Goal: Task Accomplishment & Management: Use online tool/utility

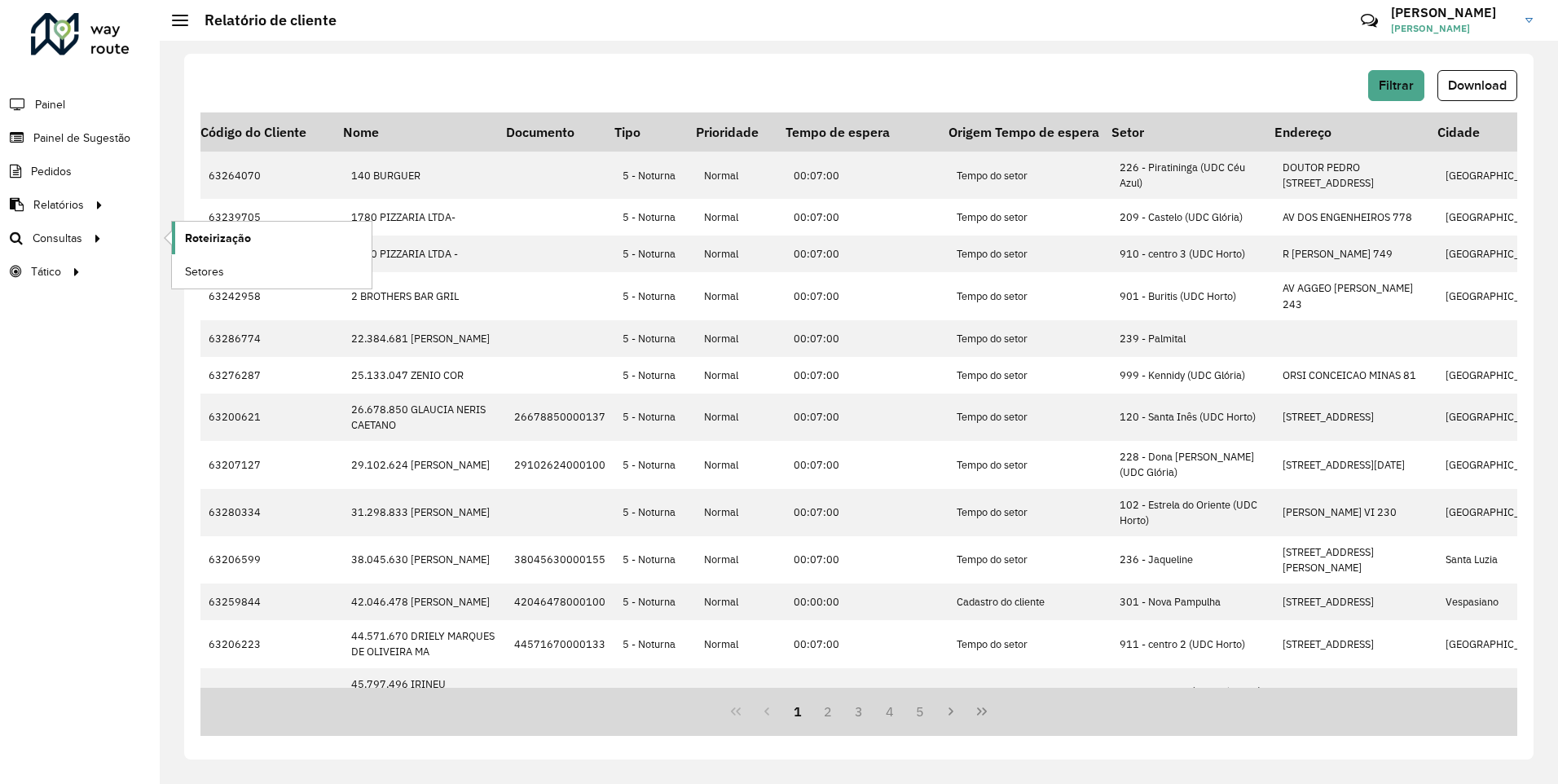
click at [218, 243] on span "Roteirização" at bounding box center [217, 238] width 66 height 17
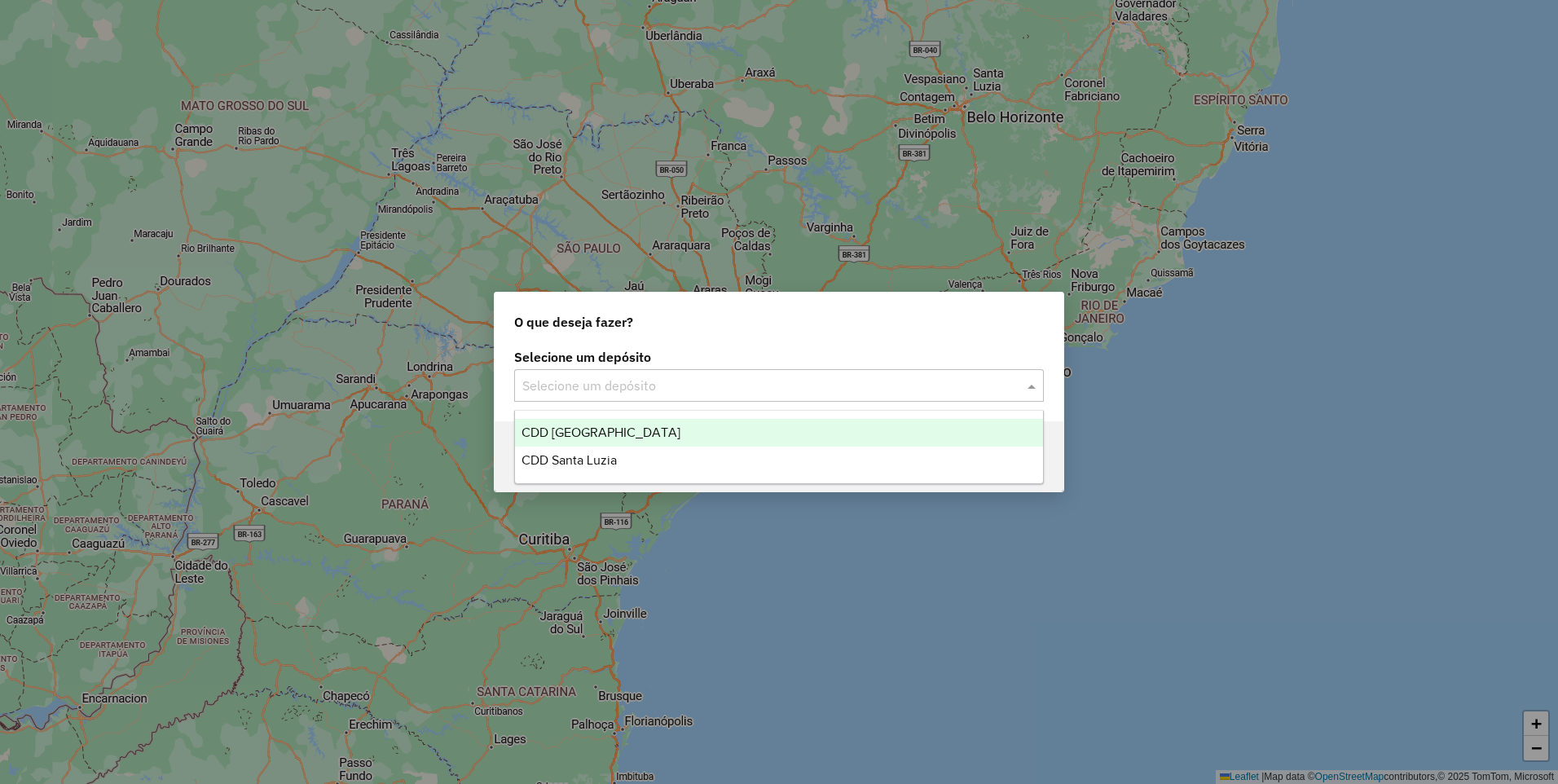
click at [607, 388] on input "text" at bounding box center [763, 386] width 481 height 20
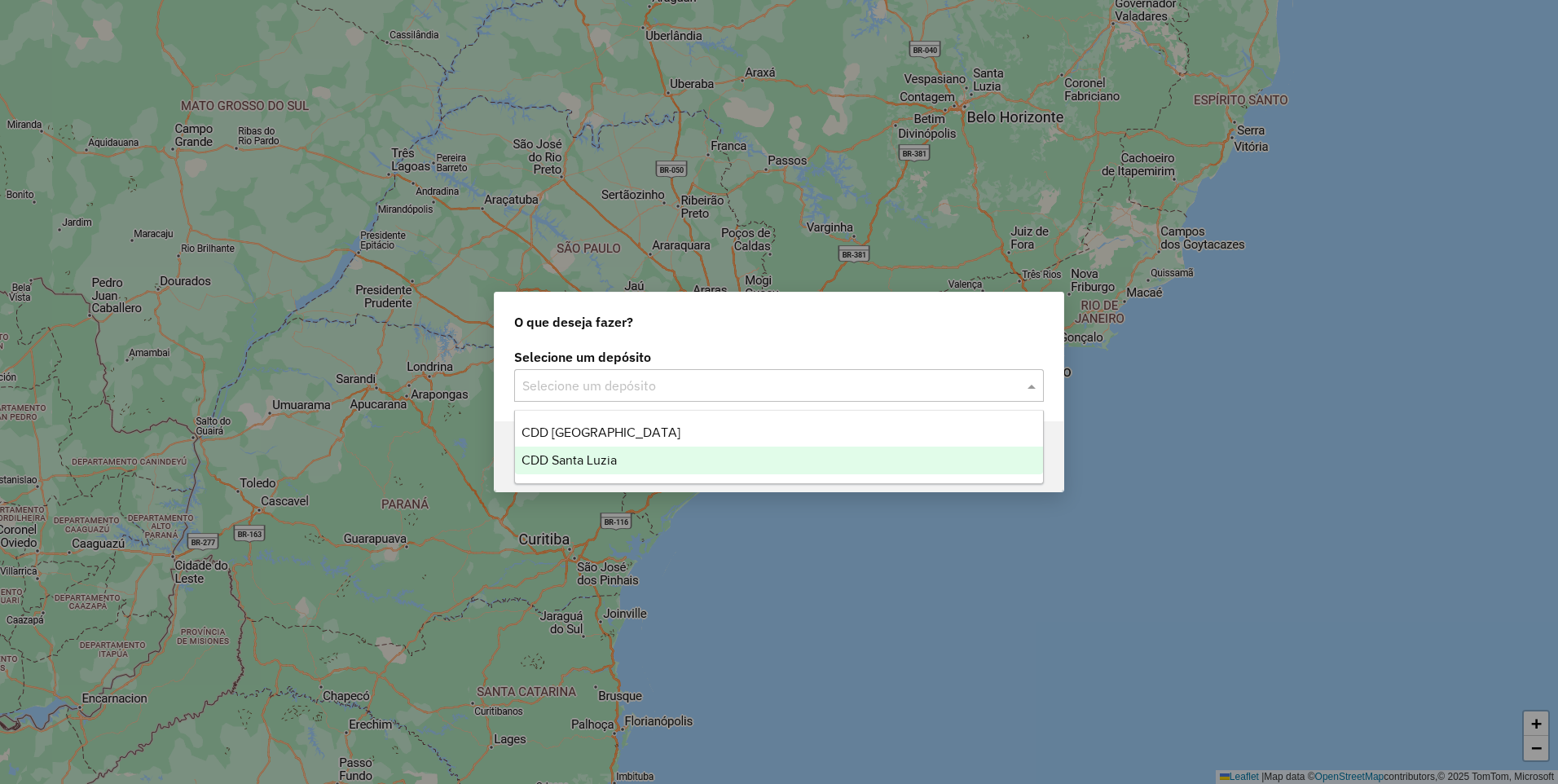
click at [609, 463] on span "CDD Santa Luzia" at bounding box center [569, 460] width 95 height 14
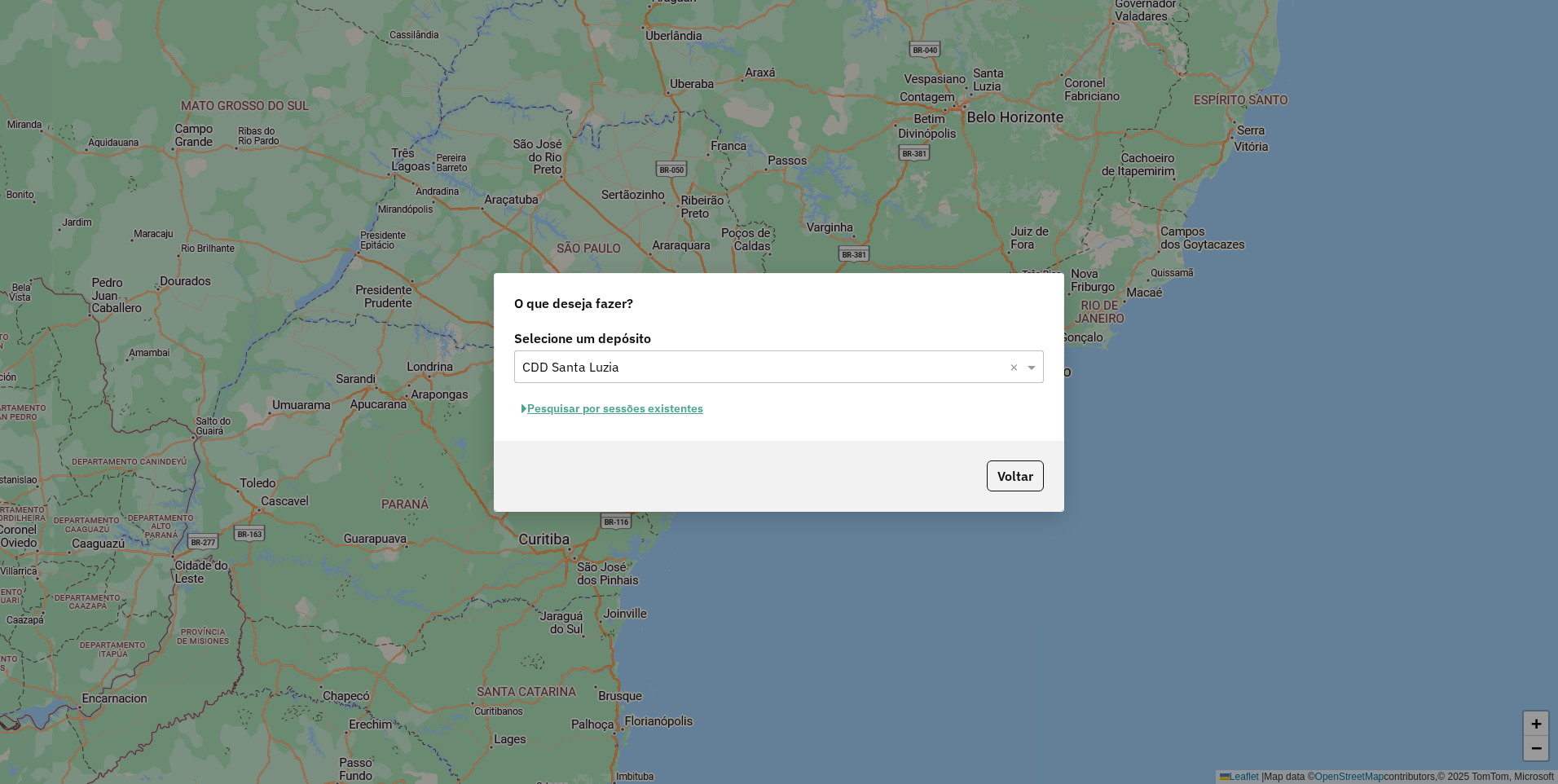
click at [785, 401] on div "Pesquisar por sessões existentes" at bounding box center [778, 408] width 529 height 25
click at [693, 411] on button "Pesquisar por sessões existentes" at bounding box center [612, 408] width 197 height 25
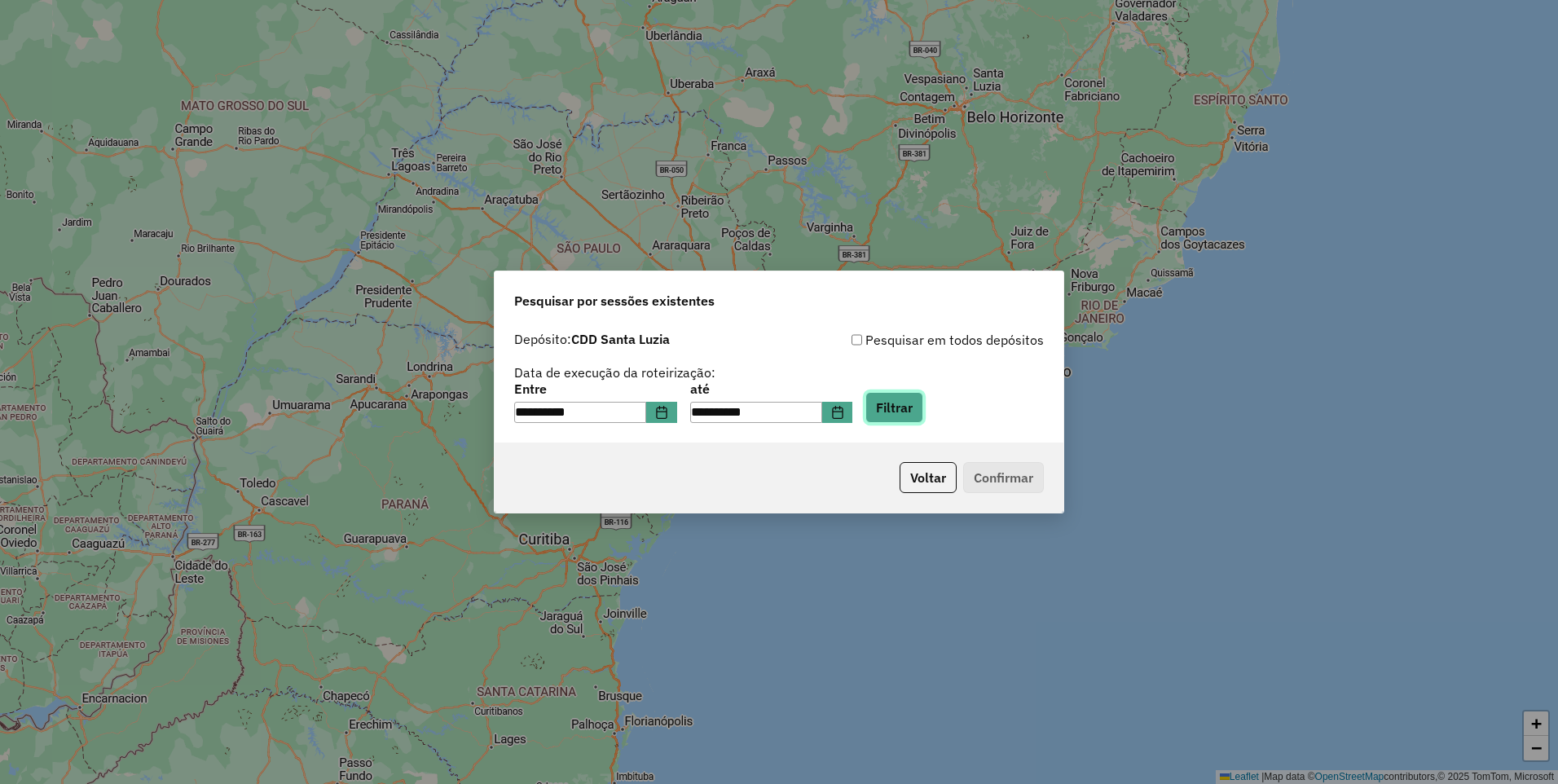
click at [923, 422] on button "Filtrar" at bounding box center [894, 407] width 58 height 31
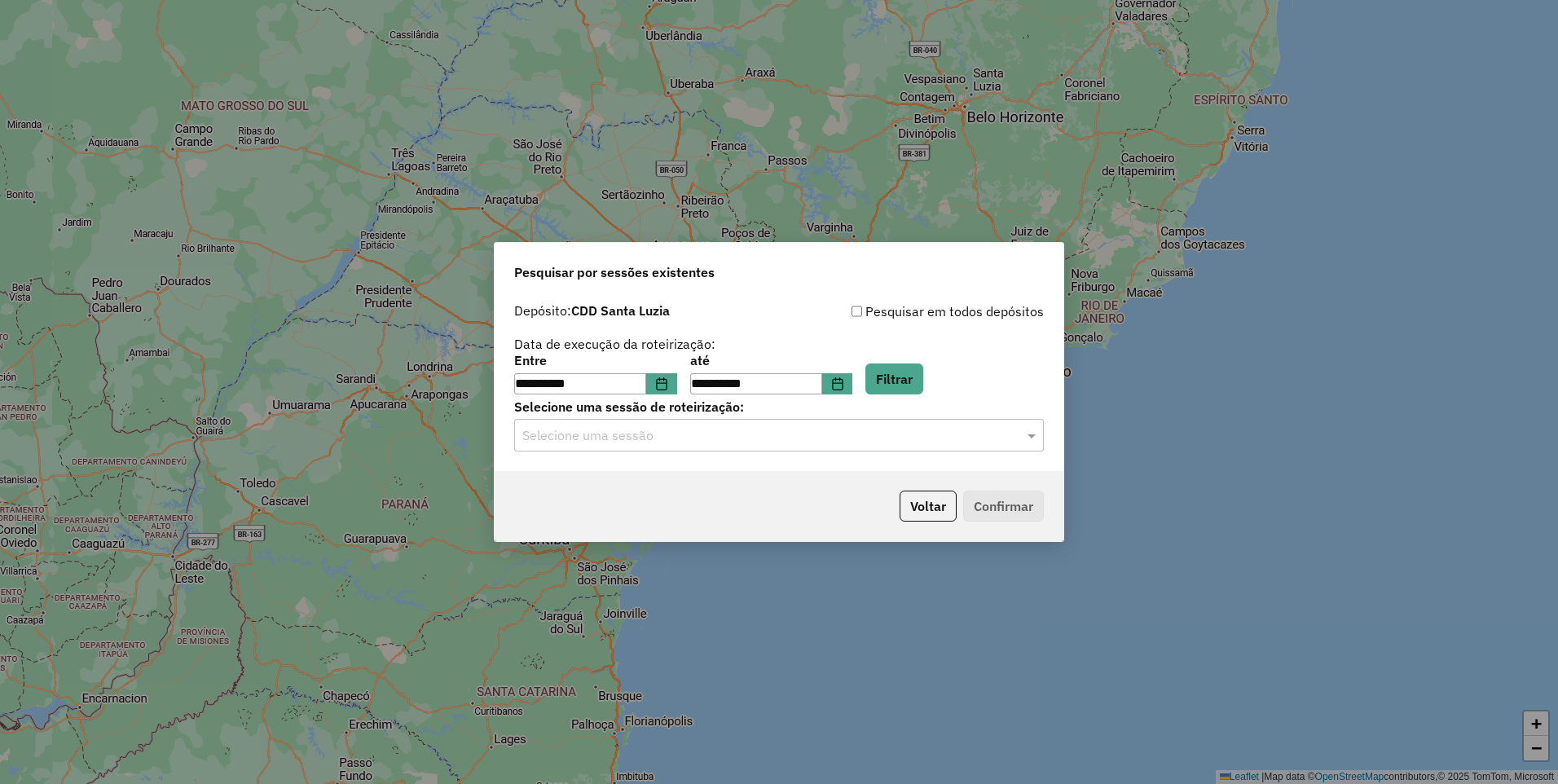
click at [954, 443] on input "text" at bounding box center [763, 436] width 481 height 20
click at [858, 491] on div "1290616 - 08/10/2025 18:57" at bounding box center [778, 483] width 528 height 28
click at [1032, 509] on button "Confirmar" at bounding box center [1003, 506] width 81 height 31
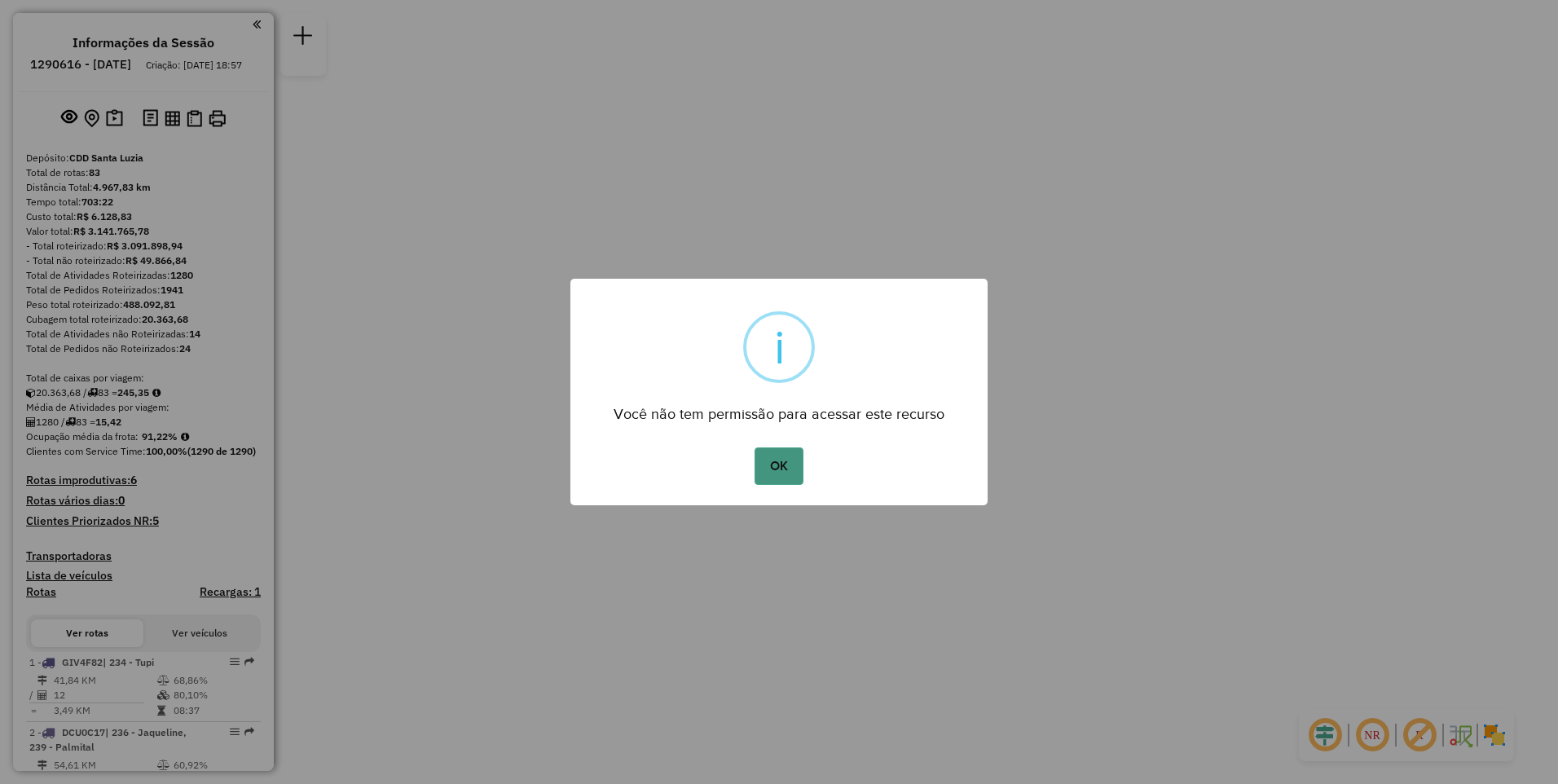
click at [783, 460] on button "OK" at bounding box center [778, 465] width 48 height 37
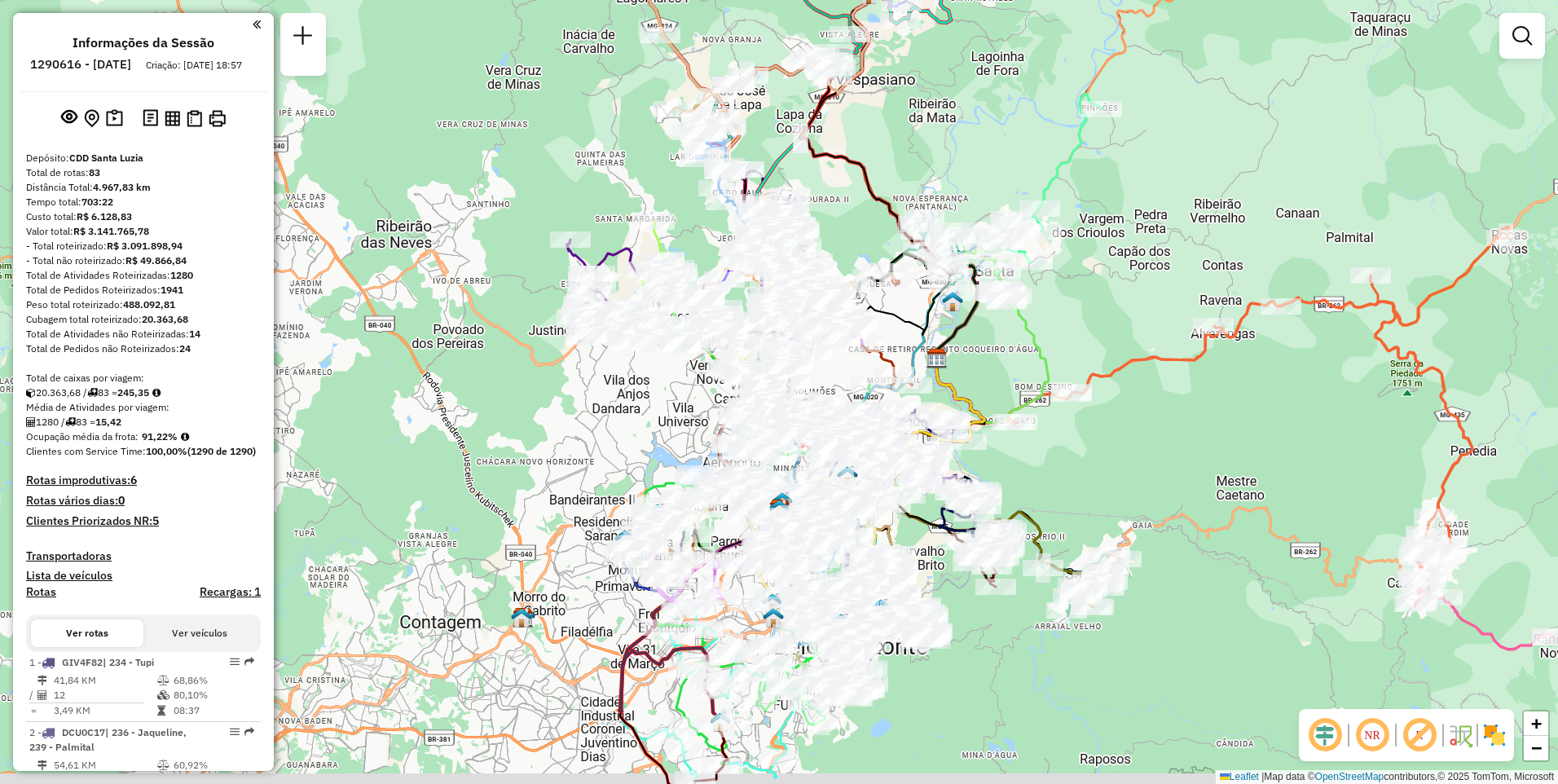
drag, startPoint x: 1210, startPoint y: 485, endPoint x: 1130, endPoint y: 456, distance: 85.1
click at [1130, 456] on div "Janela de atendimento Grade de atendimento Capacidade Transportadoras Veículos …" at bounding box center [779, 392] width 1558 height 784
